Goal: Task Accomplishment & Management: Use online tool/utility

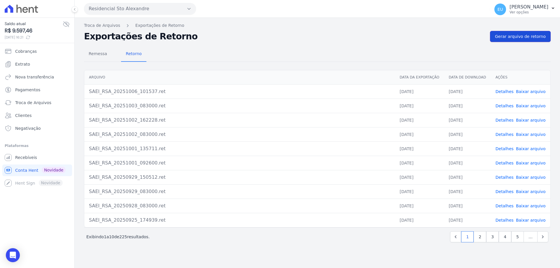
click at [531, 36] on span "Gerar arquivo de retorno" at bounding box center [520, 37] width 51 height 6
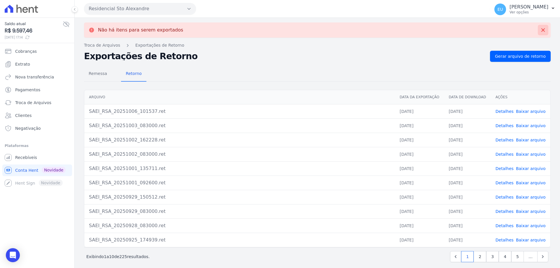
click at [541, 28] on icon at bounding box center [543, 30] width 4 height 4
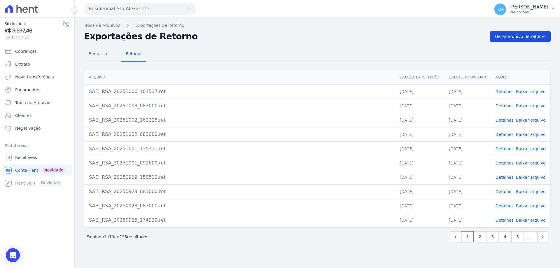
click at [527, 34] on span "Gerar arquivo de retorno" at bounding box center [520, 37] width 51 height 6
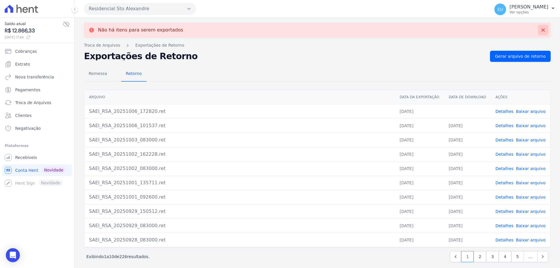
click at [540, 29] on icon at bounding box center [543, 30] width 6 height 6
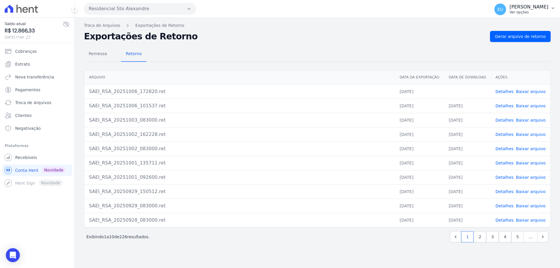
click at [537, 10] on p "[PERSON_NAME]" at bounding box center [529, 7] width 39 height 6
click at [520, 25] on link "Logout" at bounding box center [522, 25] width 75 height 11
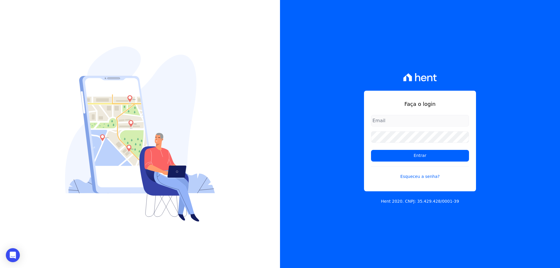
type input "[EMAIL_ADDRESS][DOMAIN_NAME]"
